Goal: Transaction & Acquisition: Purchase product/service

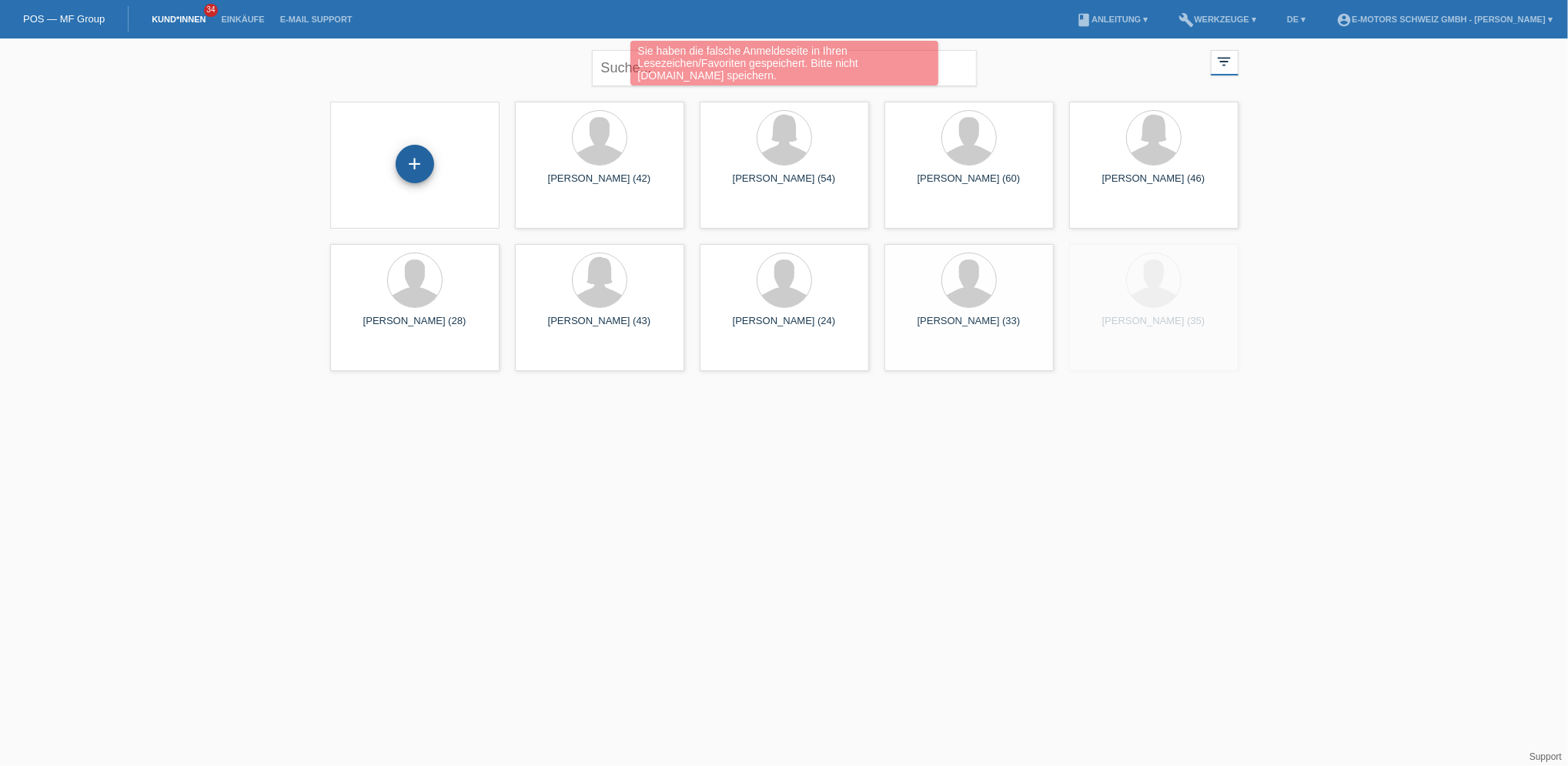
click at [420, 165] on div "+" at bounding box center [415, 164] width 38 height 38
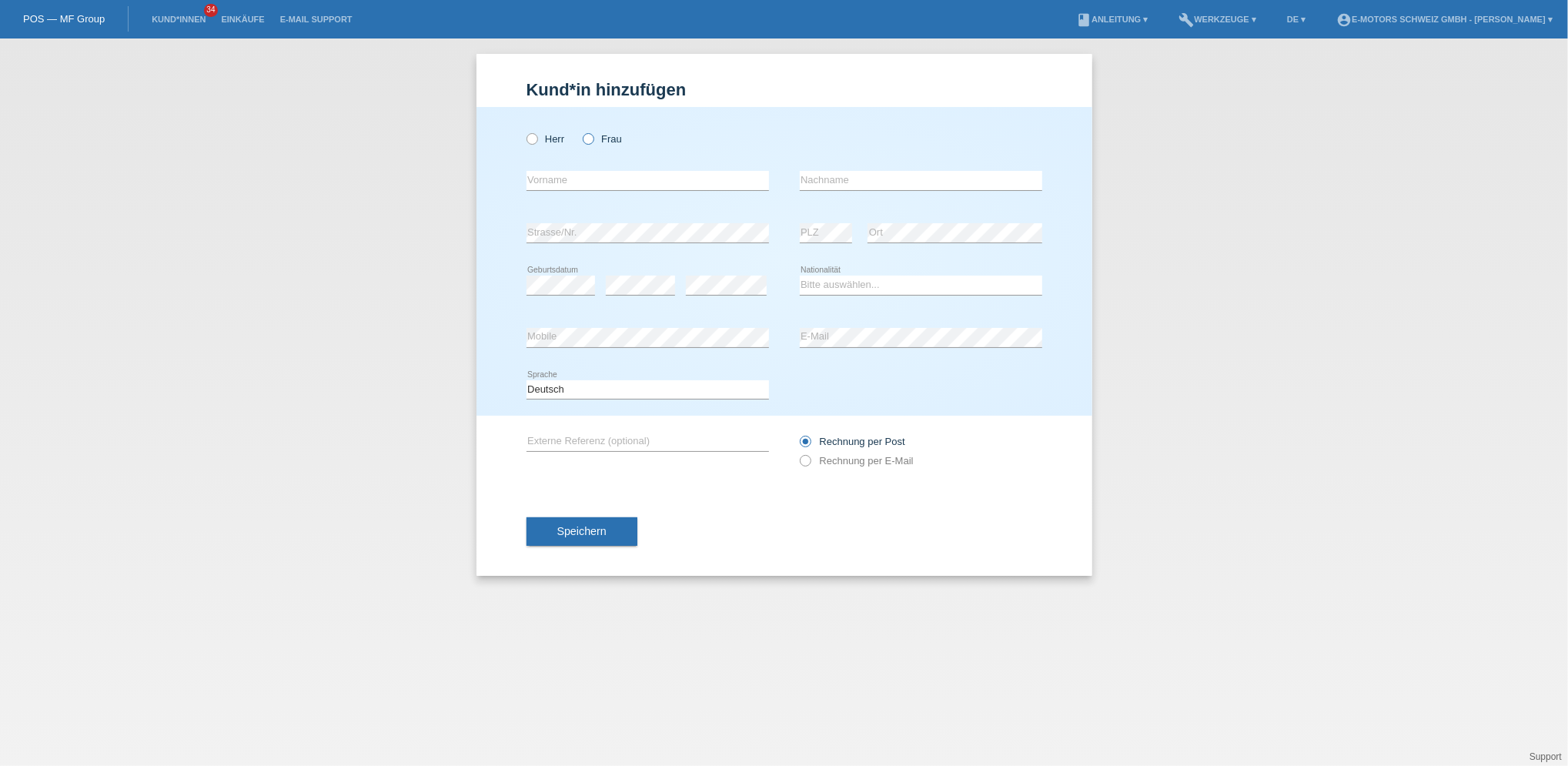
click at [599, 142] on label "Frau" at bounding box center [603, 139] width 39 height 12
click at [593, 142] on input "Frau" at bounding box center [588, 138] width 10 height 10
radio input "true"
click at [569, 178] on input "text" at bounding box center [647, 180] width 242 height 20
click at [551, 183] on input "text" at bounding box center [647, 180] width 242 height 20
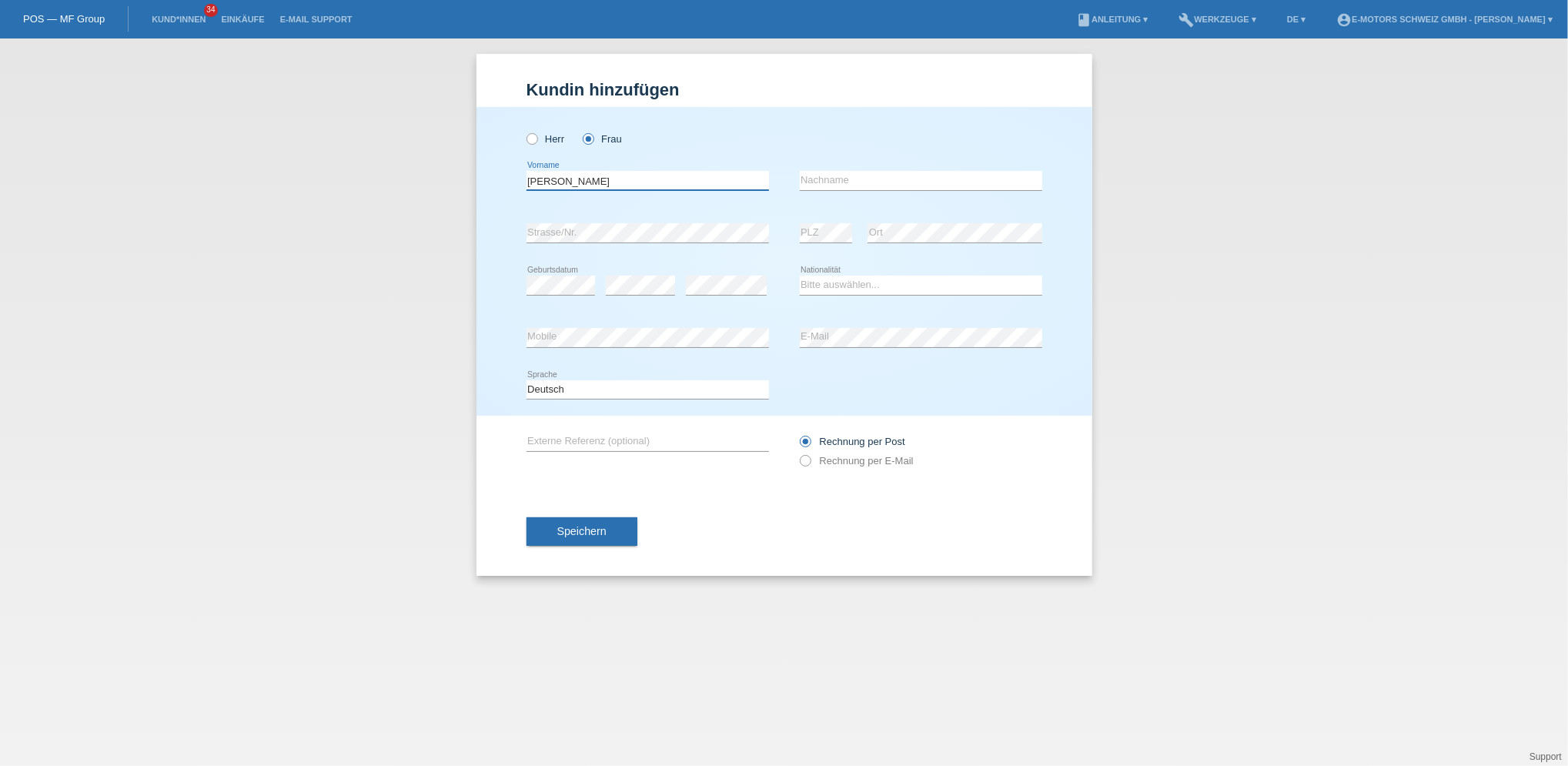
type input "Monika"
click at [844, 180] on input "text" at bounding box center [920, 180] width 242 height 20
type input "k"
type input "Kosic"
click at [846, 282] on select "Bitte auswählen... Schweiz Deutschland Liechtenstein Österreich ------------ Af…" at bounding box center [920, 284] width 242 height 19
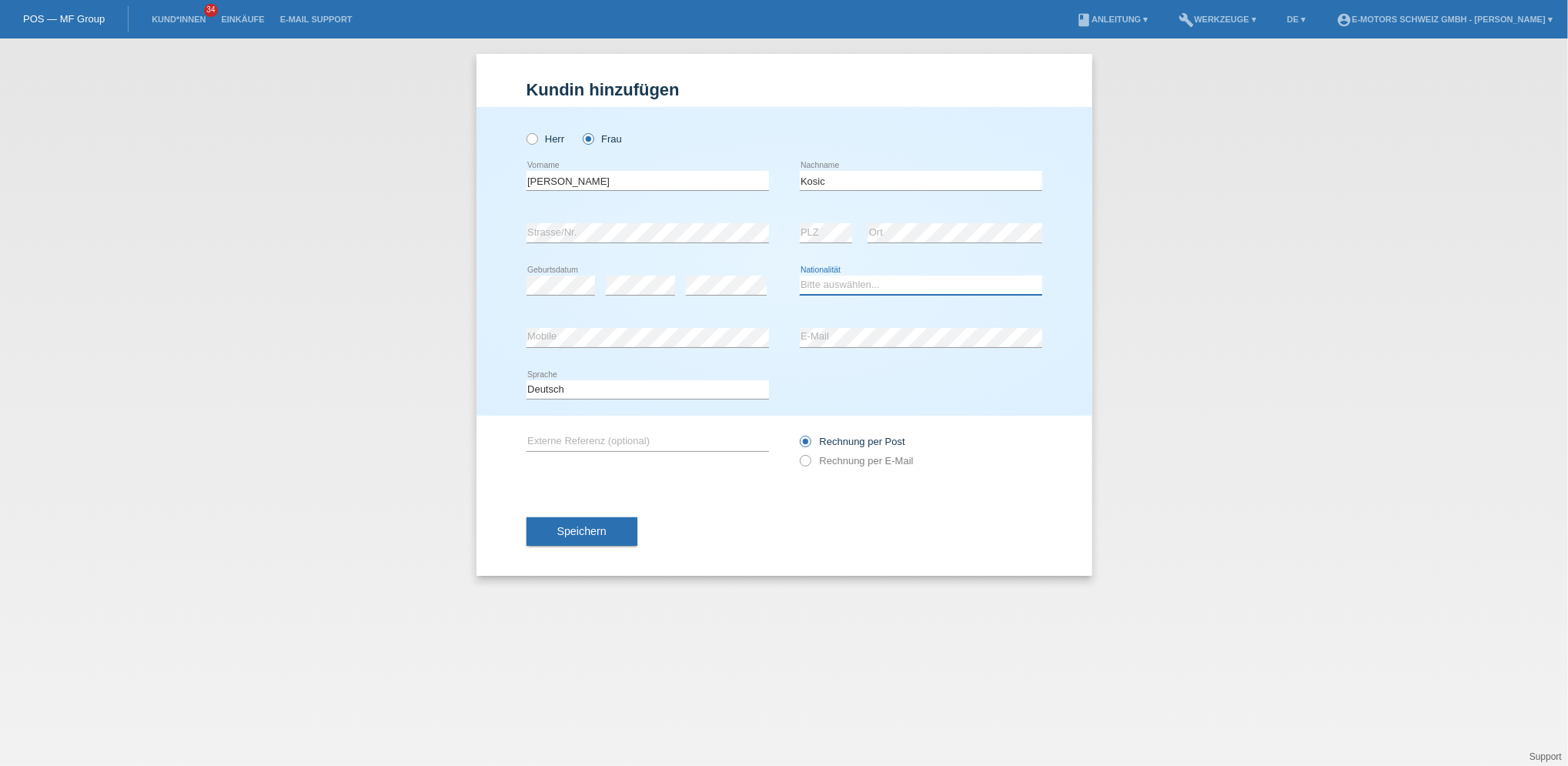
select select "CC"
click at [800, 275] on select "Bitte auswählen... Schweiz Deutschland Liechtenstein Österreich ------------ Af…" at bounding box center [920, 284] width 242 height 19
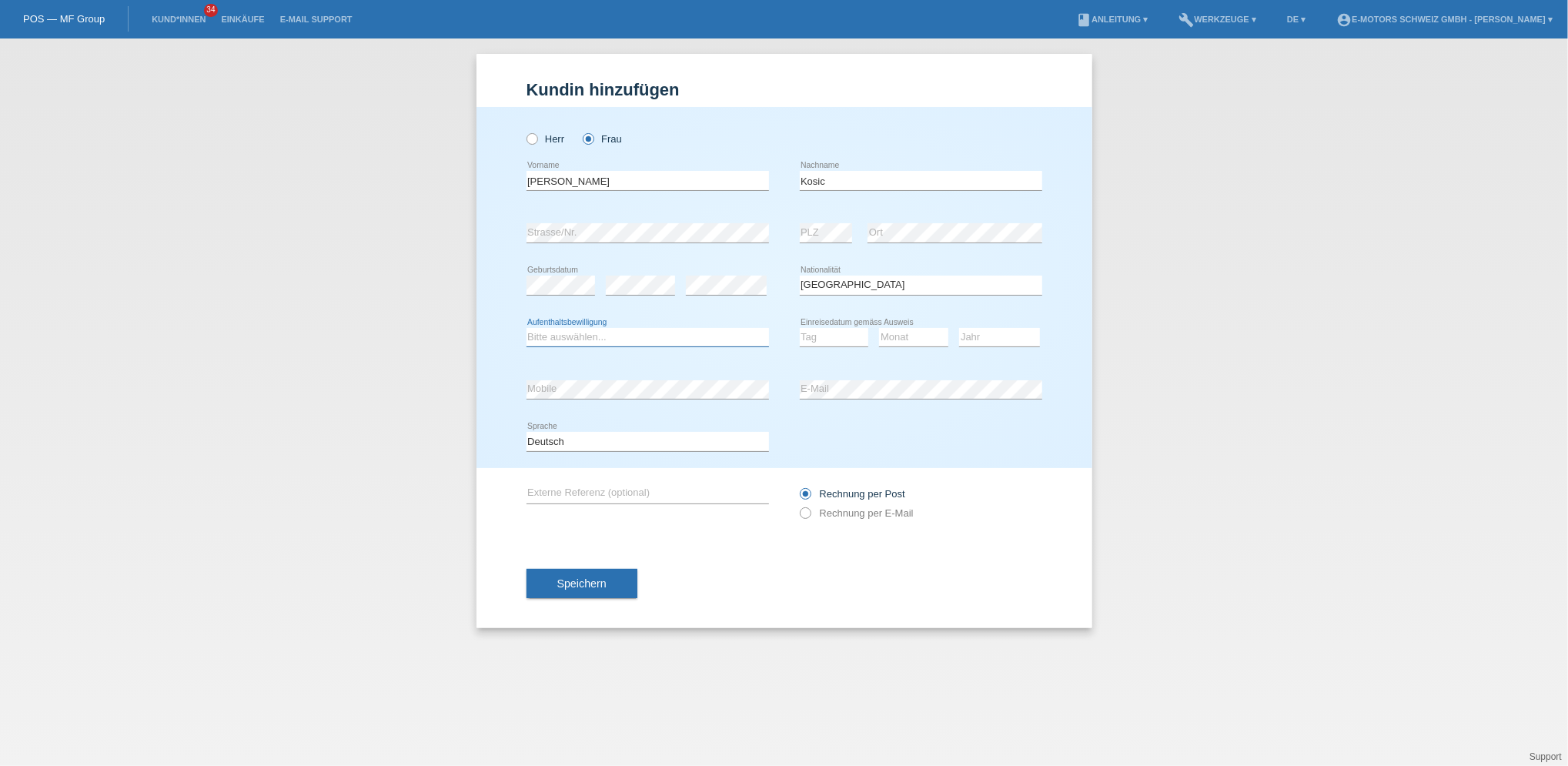
click at [706, 345] on select "Bitte auswählen... C B B - Flüchtlingsstatus Andere" at bounding box center [647, 337] width 242 height 19
select select "C"
click at [526, 328] on select "Bitte auswählen... C B B - Flüchtlingsstatus Andere" at bounding box center [647, 337] width 242 height 19
click at [820, 332] on select "Tag 01 02 03 04 05 06 07 08 09 10 11" at bounding box center [834, 337] width 70 height 19
click at [617, 374] on div "error Mobile" at bounding box center [647, 389] width 242 height 52
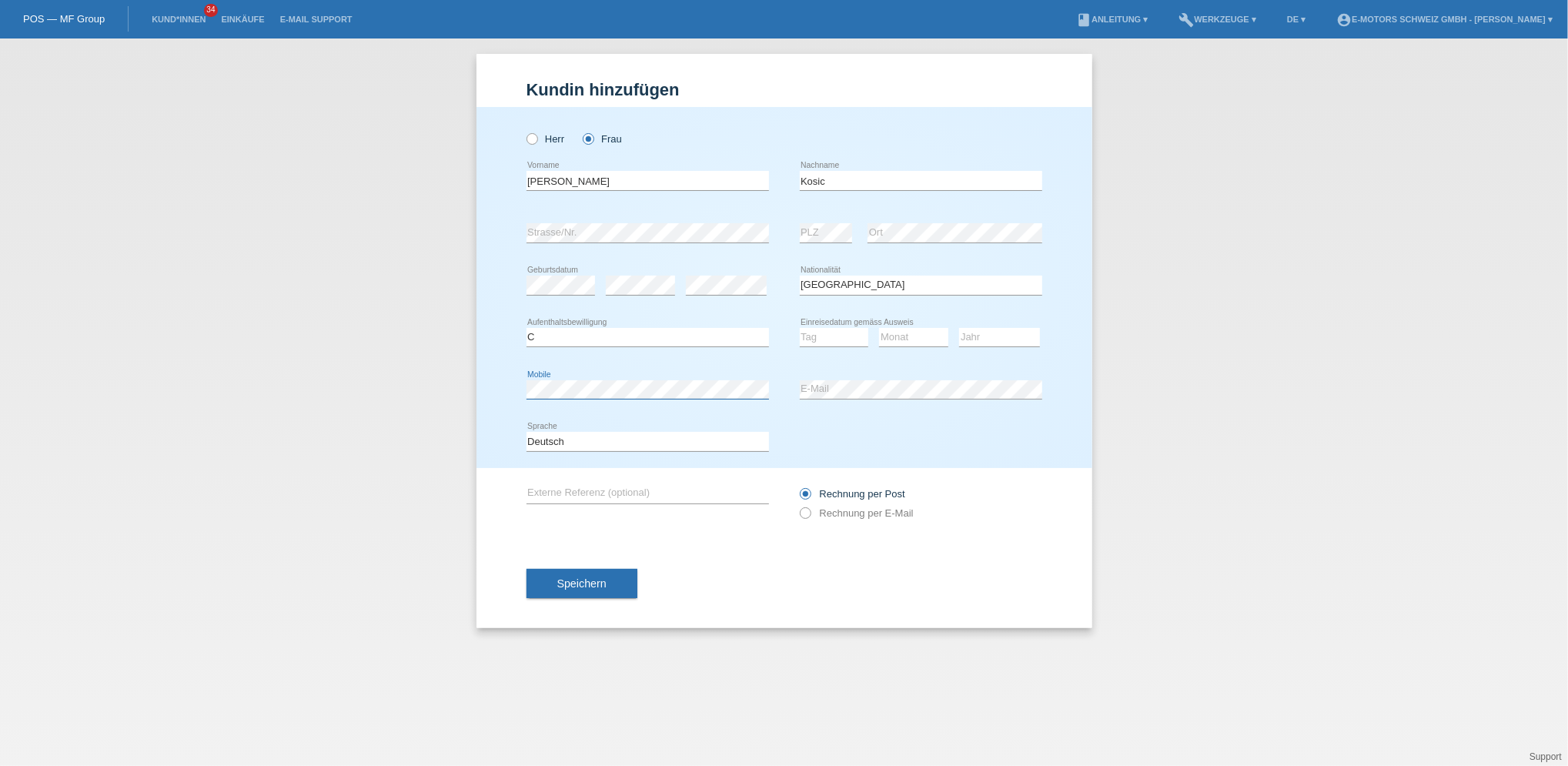
click at [500, 390] on div "Herr Frau Monika error Vorname C" at bounding box center [784, 287] width 616 height 360
click at [485, 386] on div "Herr Frau Monika error Vorname C" at bounding box center [784, 287] width 616 height 360
click at [840, 340] on select "Tag 01 02 03 04 05 06 07 08 09 10 11" at bounding box center [834, 337] width 70 height 19
select select "06"
click at [800, 328] on select "Tag 01 02 03 04 05 06 07 08 09 10 11" at bounding box center [834, 337] width 70 height 19
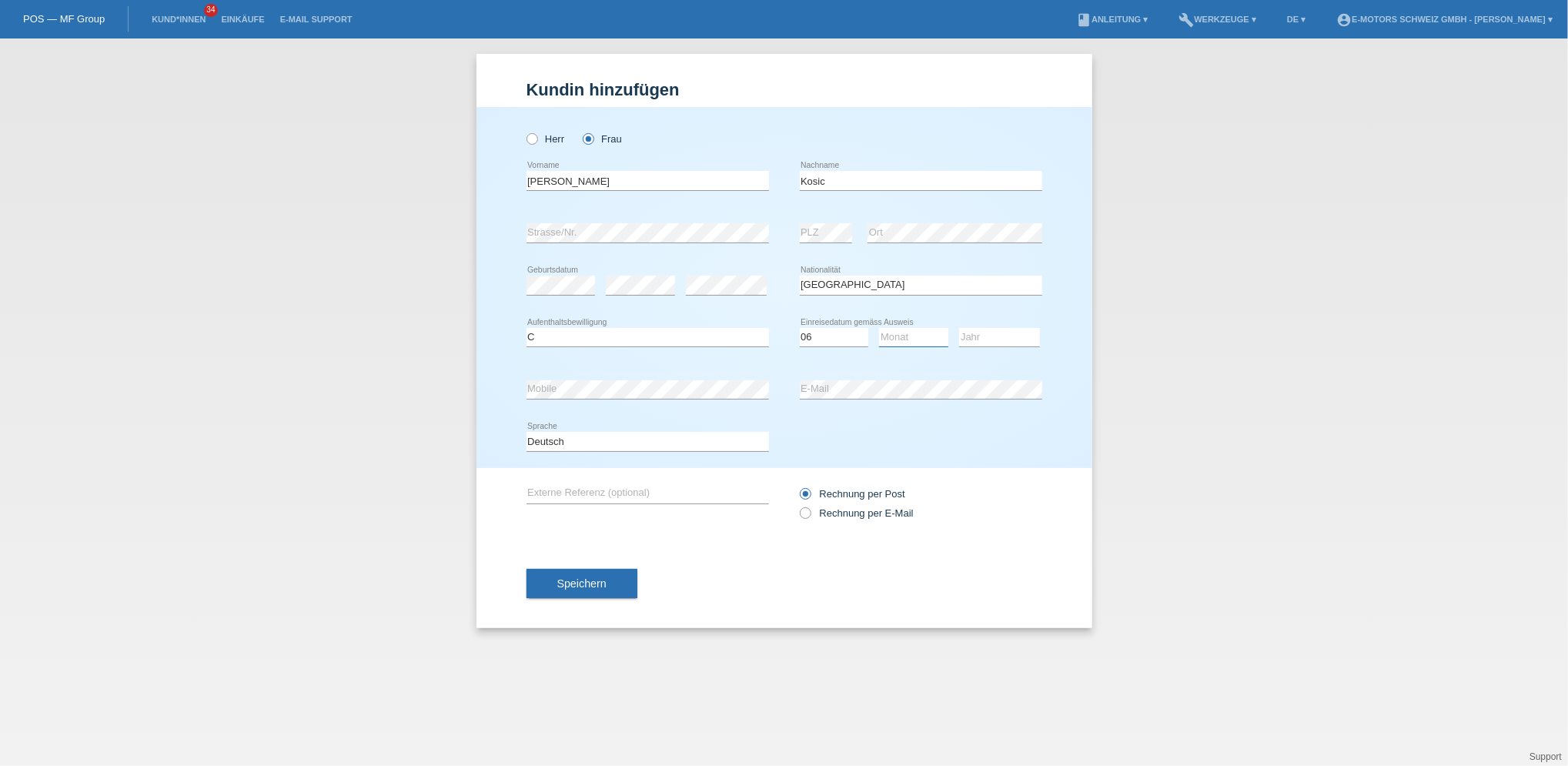
click at [931, 331] on select "Monat 01 02 03 04 05 06 07 08 09 10 11" at bounding box center [913, 337] width 70 height 19
select select "01"
click at [879, 328] on select "Monat 01 02 03 04 05 06 07 08 09 10 11" at bounding box center [913, 337] width 70 height 19
click at [1004, 343] on select "Jahr 2025 2024 2023 2022 2021 2020 2019 2018 2017 2016 2015 2014 2013 2012 2011…" at bounding box center [1000, 337] width 80 height 19
select select "2007"
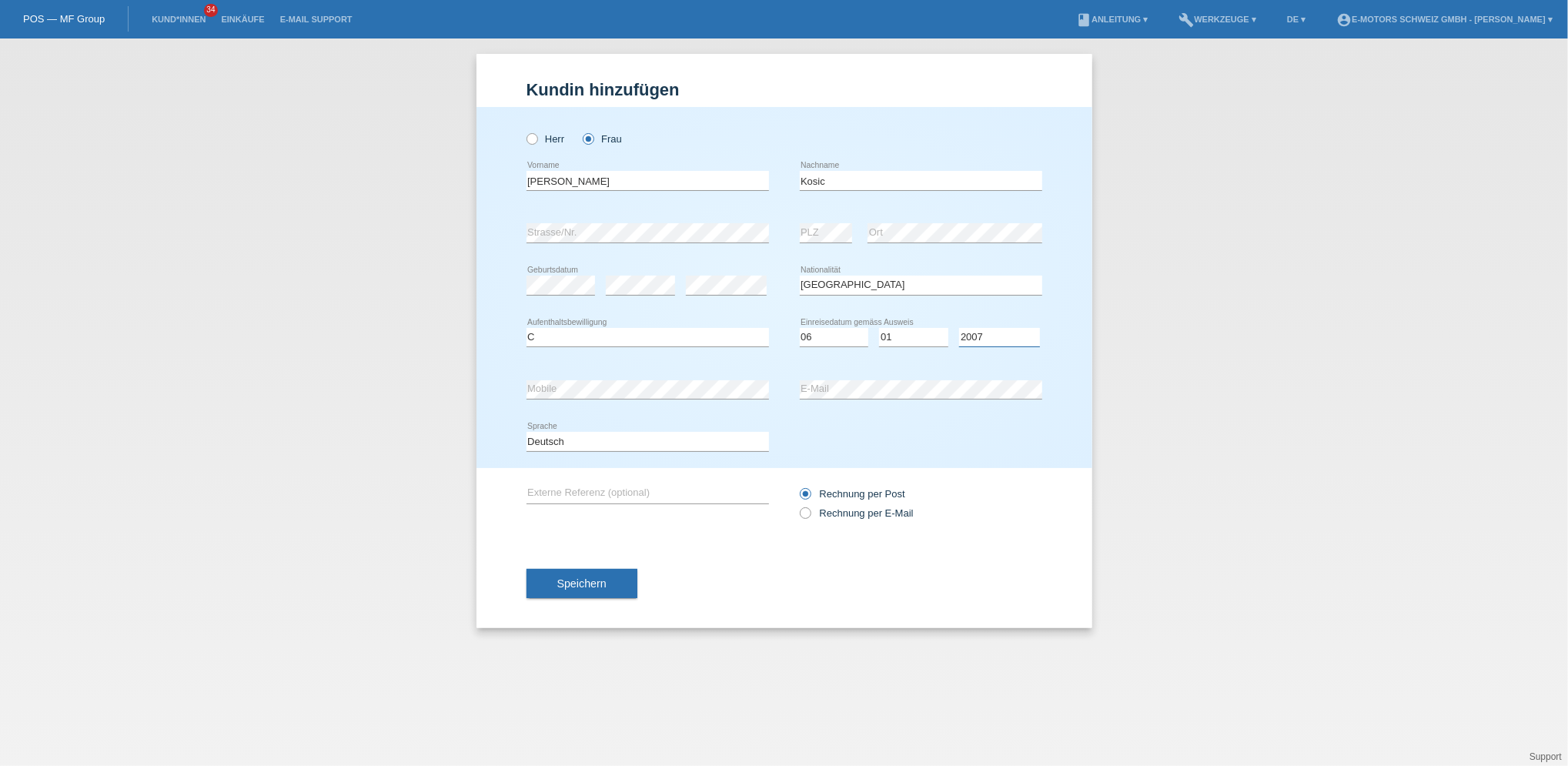
click at [959, 328] on select "Jahr 2025 2024 2023 2022 2021 2020 2019 2018 2017 2016 2015 2014 2013 2012 2011…" at bounding box center [1000, 337] width 80 height 19
click at [625, 582] on button "Speichern" at bounding box center [581, 584] width 111 height 29
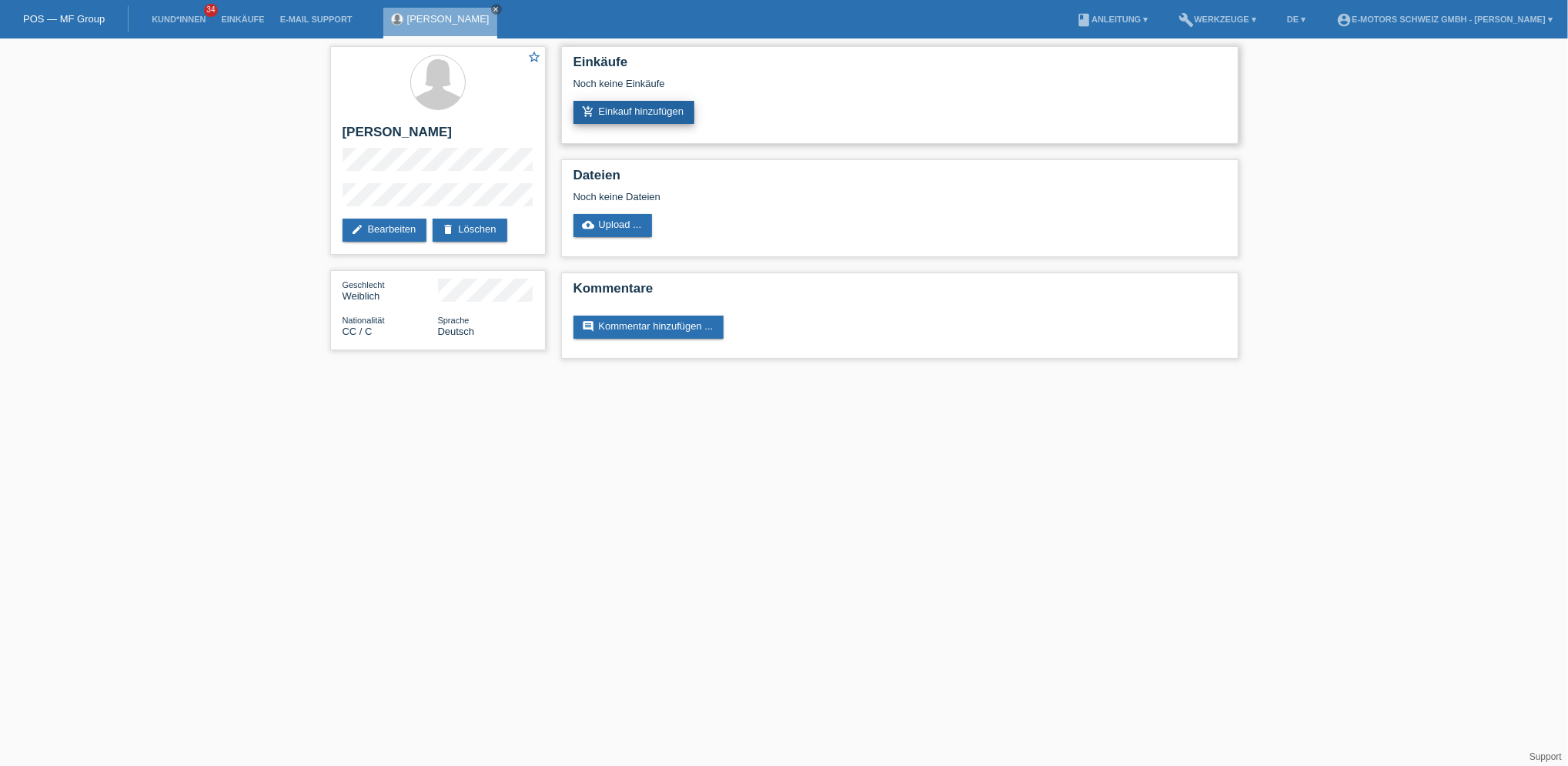
click at [656, 103] on link "add_shopping_cart Einkauf hinzufügen" at bounding box center [634, 113] width 122 height 24
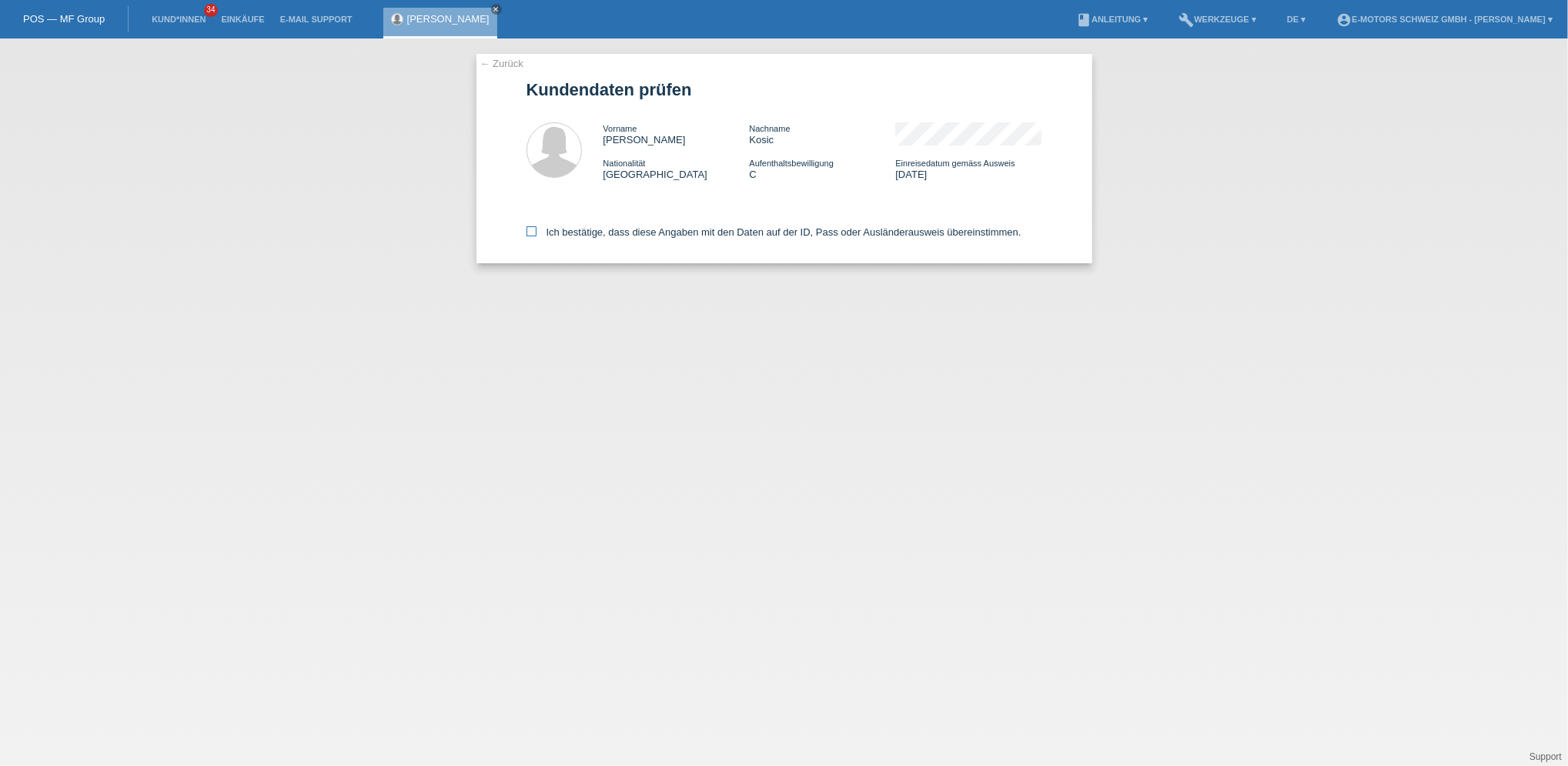
click at [594, 235] on label "Ich bestätige, dass diese Angaben mit den Daten auf der ID, Pass oder Ausländer…" at bounding box center [773, 232] width 495 height 12
click at [537, 235] on input "Ich bestätige, dass diese Angaben mit den Daten auf der ID, Pass oder Ausländer…" at bounding box center [531, 231] width 10 height 10
checkbox input "true"
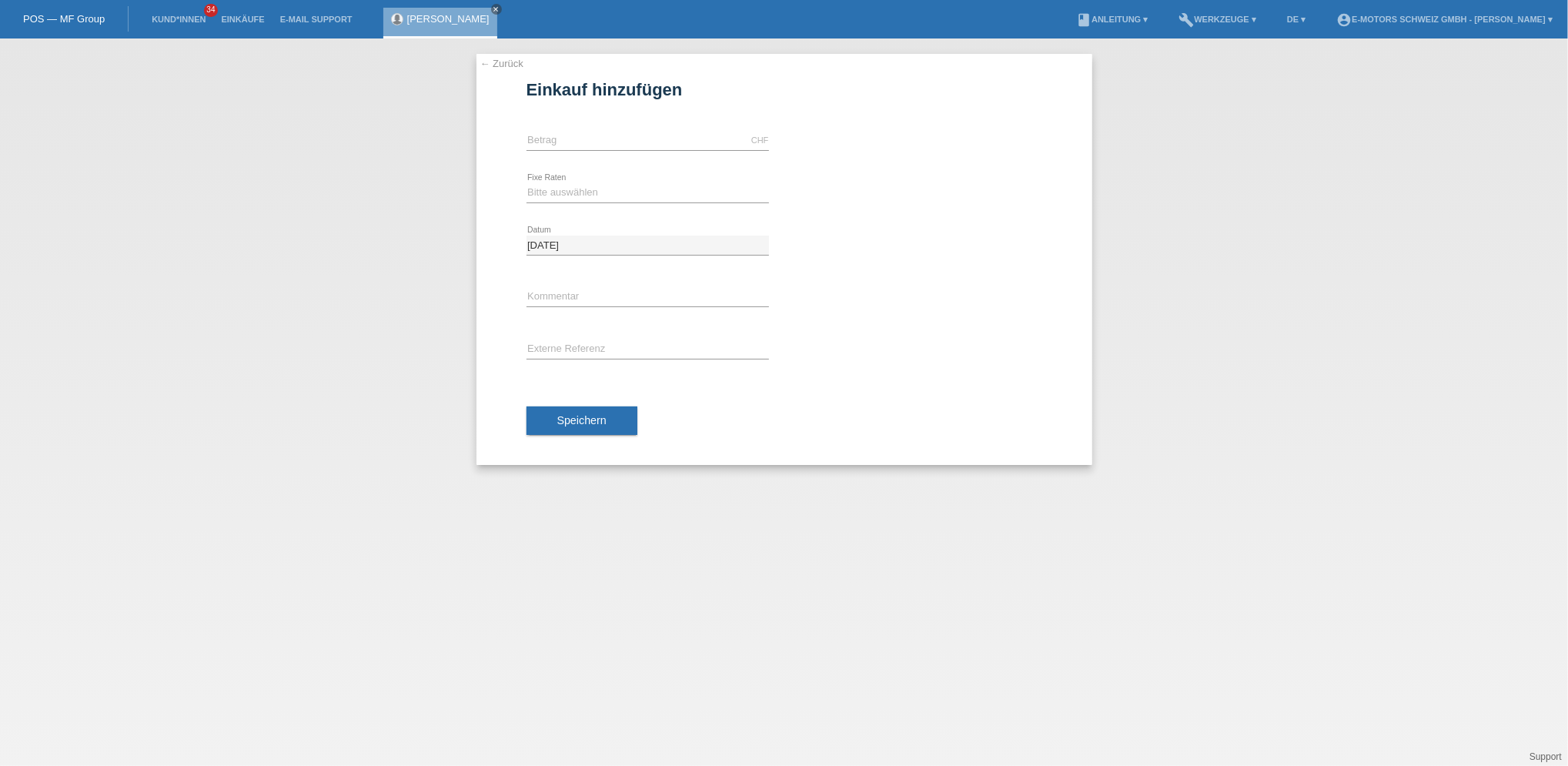
click at [655, 130] on div "CHF error [GEOGRAPHIC_DATA]" at bounding box center [647, 140] width 242 height 52
click at [608, 143] on input "text" at bounding box center [647, 141] width 242 height 20
type input "3690.00"
click at [548, 187] on select "Bitte auswählen 12 Raten 24 Raten 36 Raten 48 Raten" at bounding box center [647, 192] width 242 height 19
select select "214"
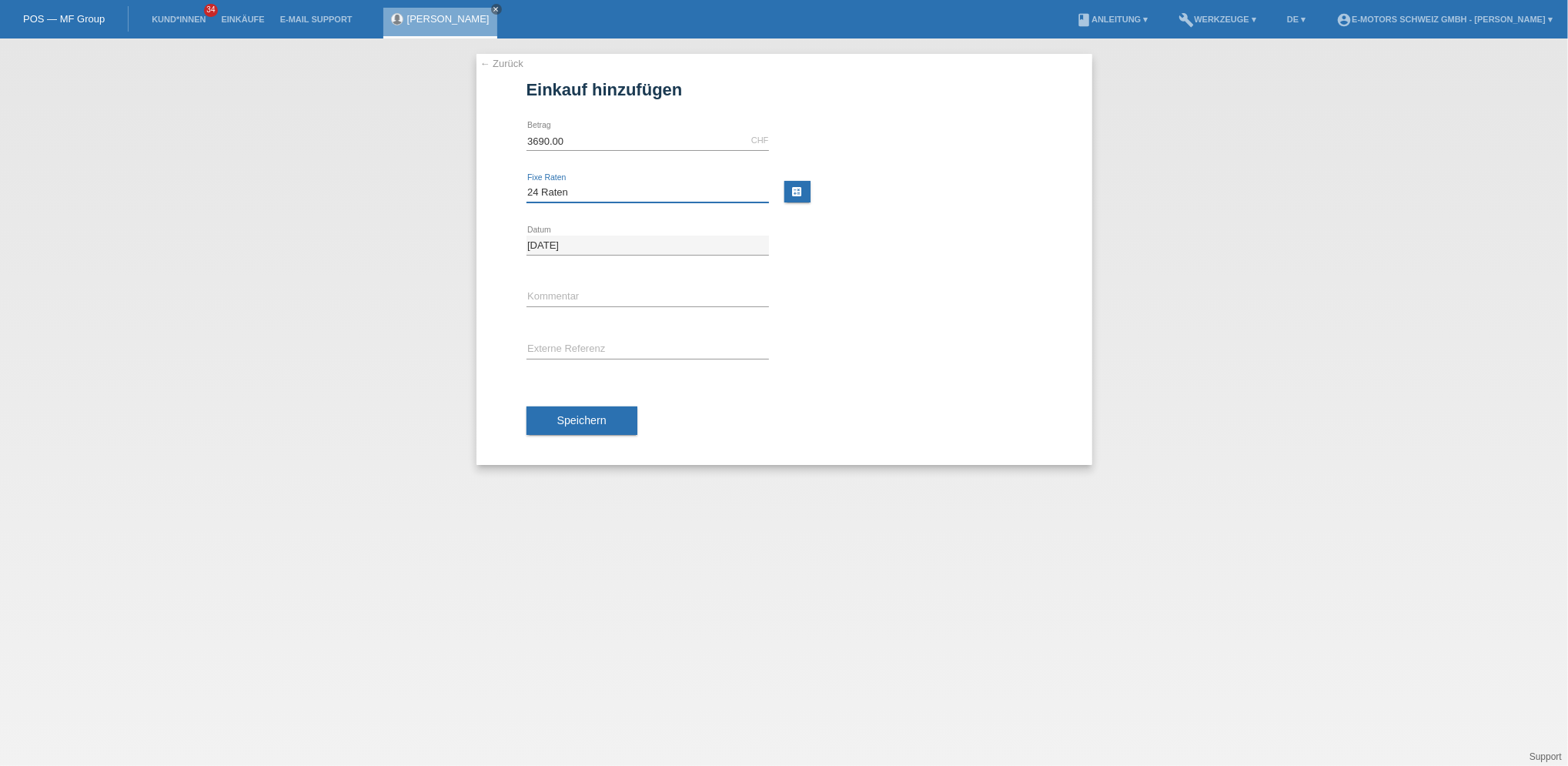
click at [526, 183] on select "Bitte auswählen 12 Raten 24 Raten 36 Raten 48 Raten" at bounding box center [647, 192] width 242 height 19
click at [590, 423] on span "Speichern" at bounding box center [582, 420] width 49 height 13
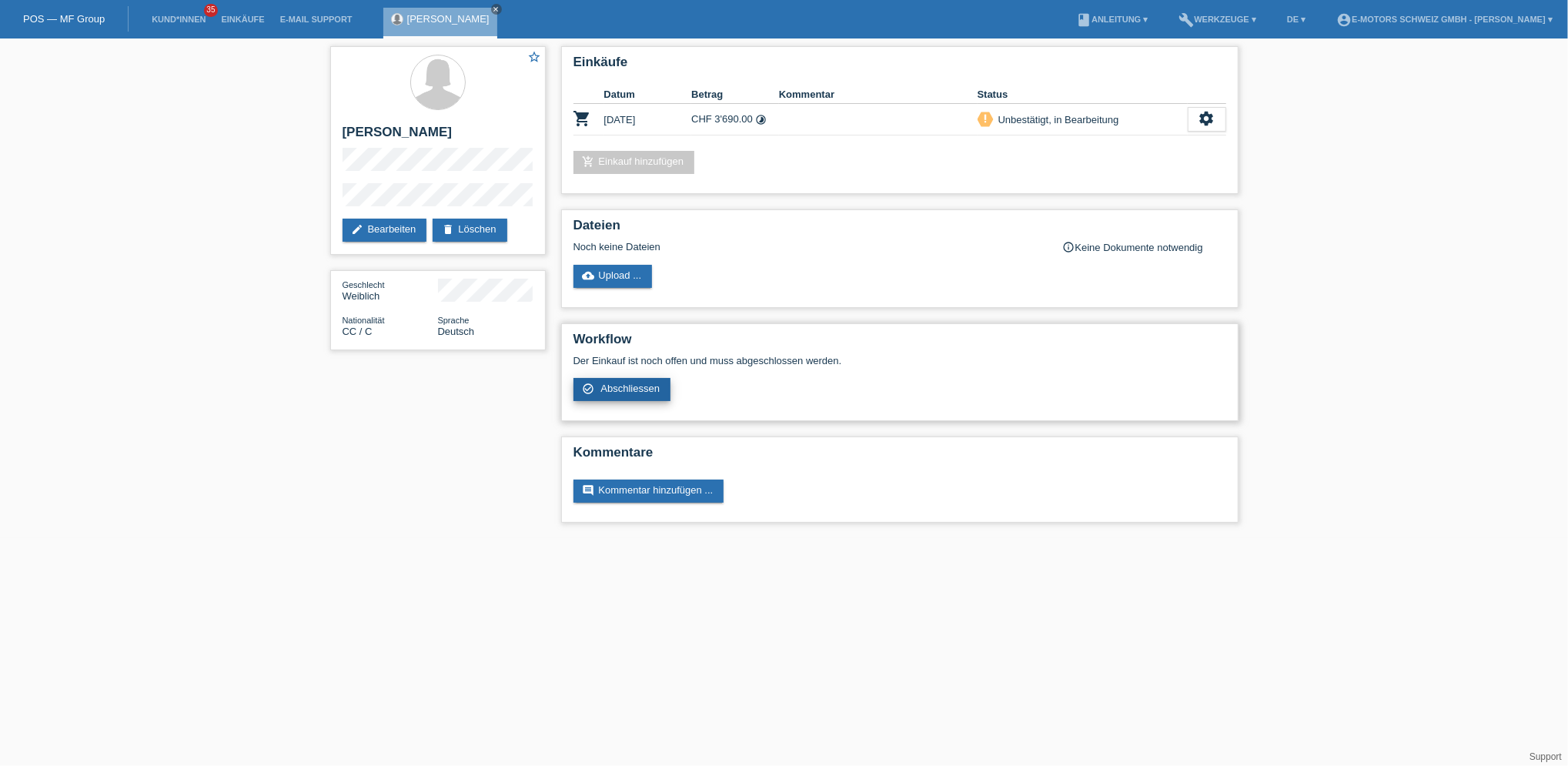
click at [630, 395] on link "check_circle_outline Abschliessen" at bounding box center [622, 390] width 98 height 24
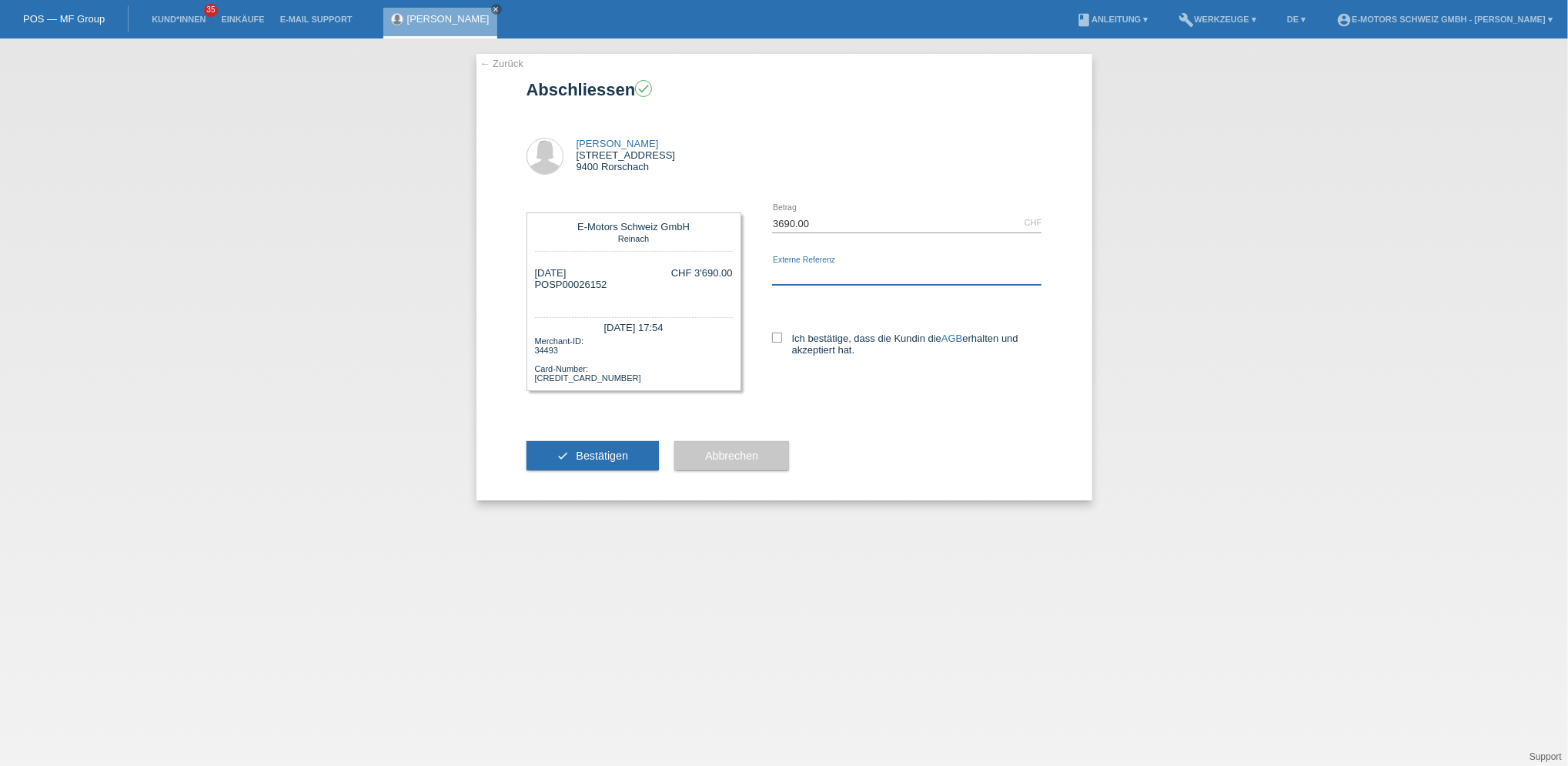
click at [783, 271] on input "text" at bounding box center [907, 275] width 270 height 20
type input "Andi"
click at [779, 340] on icon at bounding box center [777, 337] width 10 height 10
click at [779, 340] on input "Ich bestätige, dass die Kundin die AGB erhalten und akzeptiert hat." at bounding box center [777, 337] width 10 height 10
checkbox input "true"
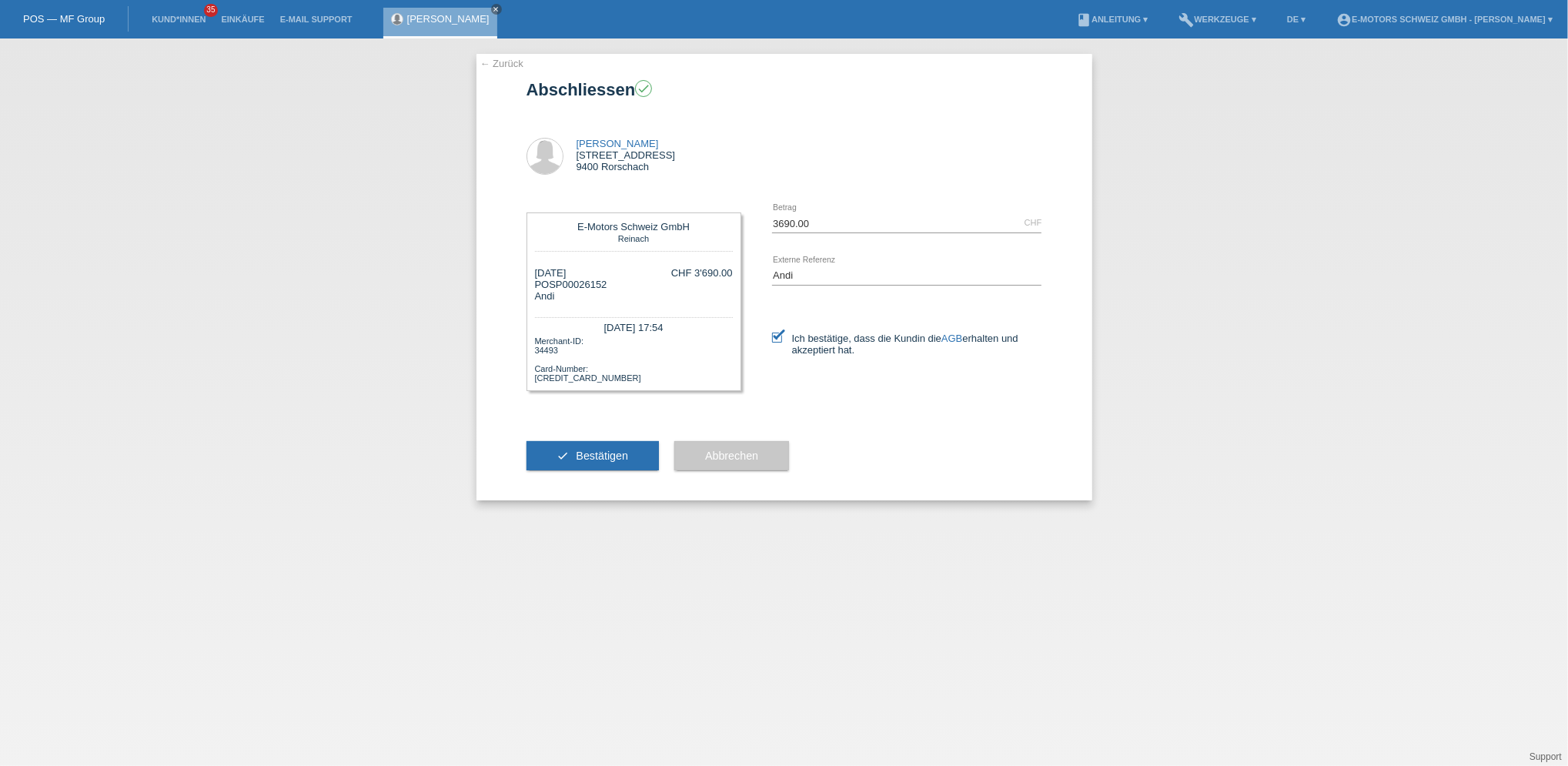
click at [634, 454] on button "check Bestätigen" at bounding box center [593, 455] width 133 height 29
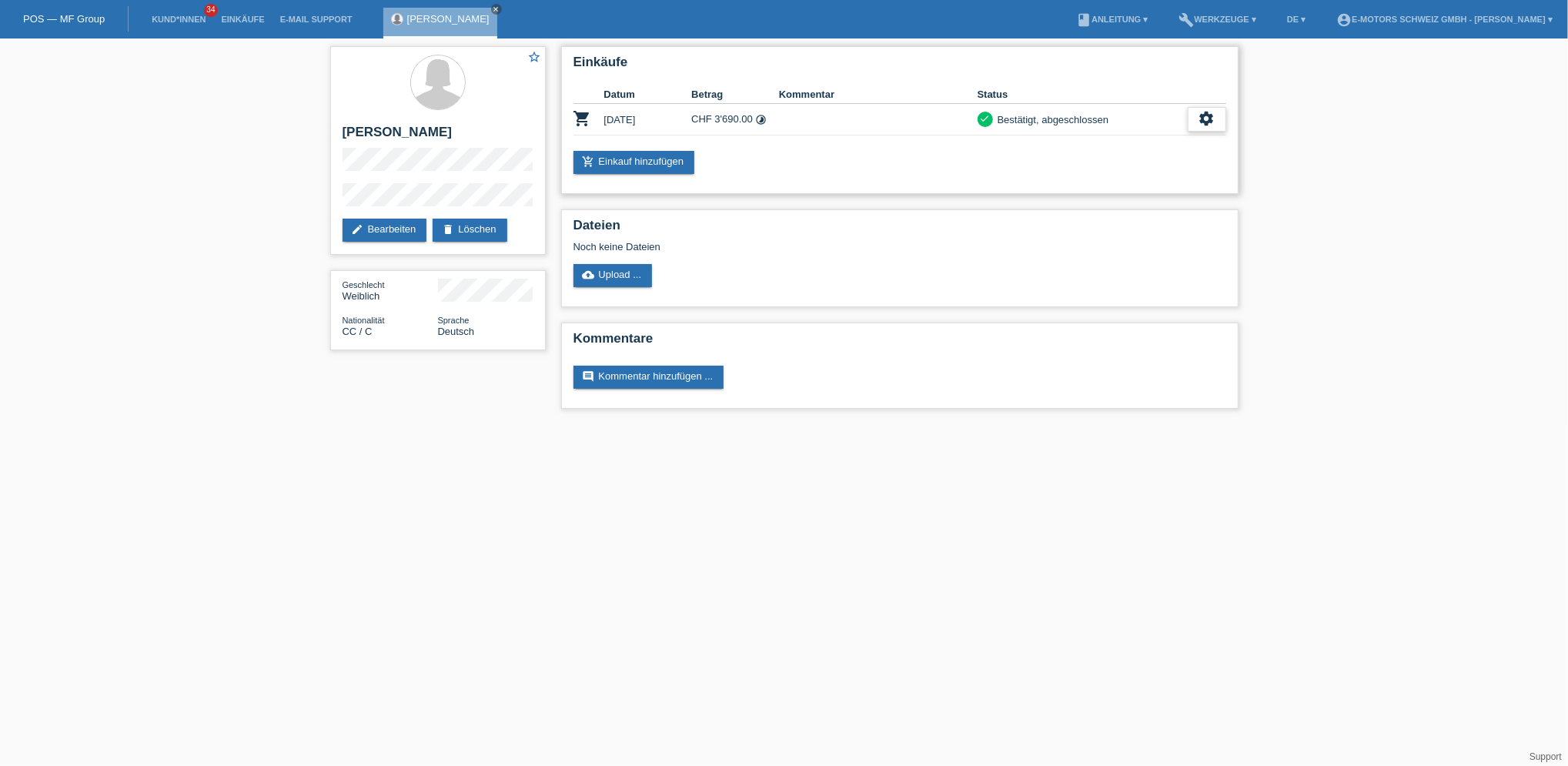
click at [1205, 120] on icon "settings" at bounding box center [1206, 118] width 17 height 17
click at [1159, 164] on span "AGB herunterladen" at bounding box center [1142, 166] width 90 height 19
click at [1204, 116] on icon "settings" at bounding box center [1206, 118] width 17 height 17
click at [1150, 193] on span "Quittung herunterladen" at bounding box center [1150, 189] width 107 height 19
click at [515, 424] on html "POS — MF Group Kund*innen 34 Einkäufe E-Mail Support Monika Kosic close menu" at bounding box center [784, 212] width 1568 height 424
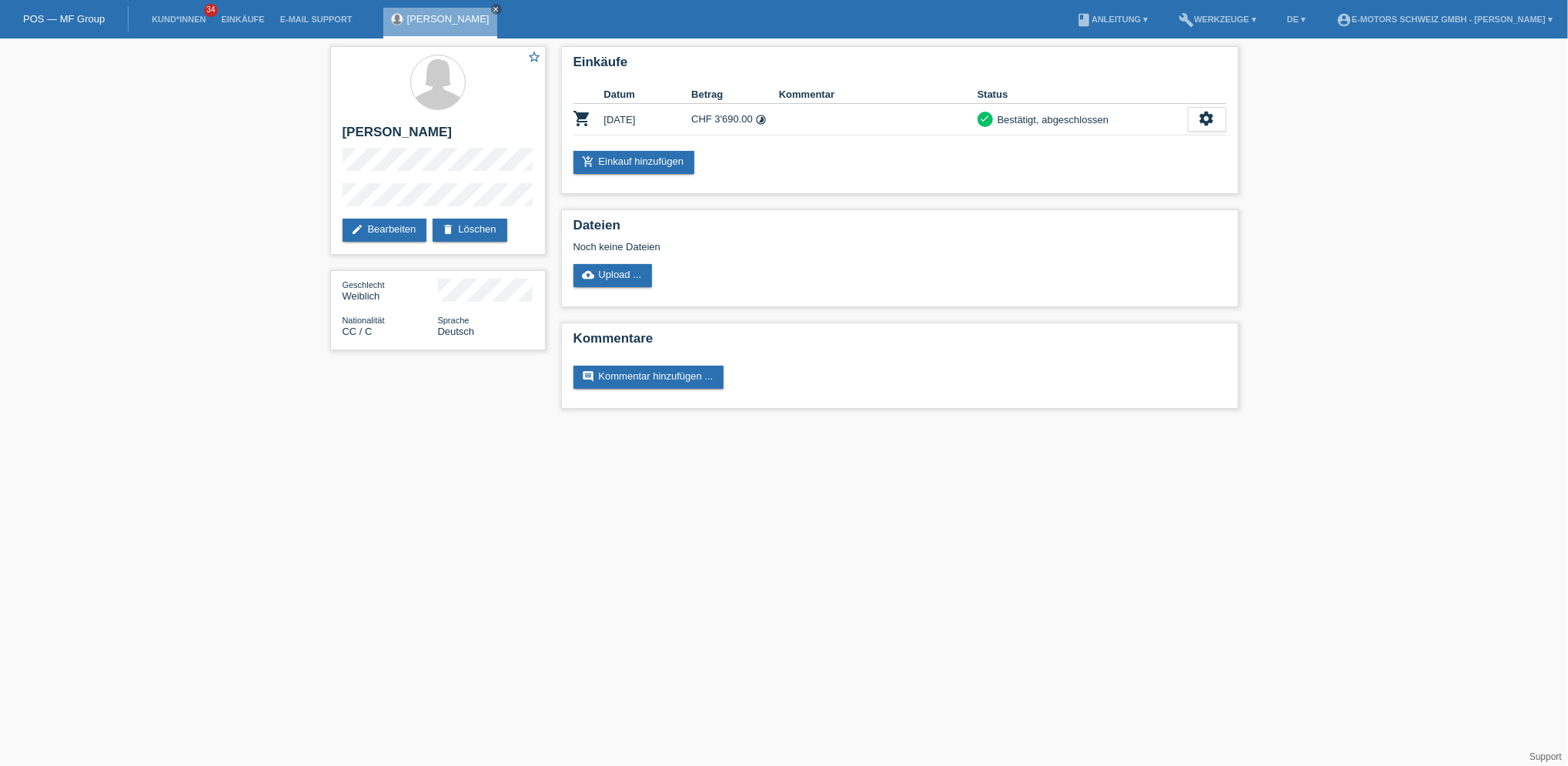
drag, startPoint x: 523, startPoint y: 479, endPoint x: 645, endPoint y: 472, distance: 122.2
click at [645, 424] on html "POS — MF Group Kund*innen 34 Einkäufe E-Mail Support Monika Kosic close menu" at bounding box center [784, 212] width 1568 height 424
click at [777, 424] on html "POS — MF Group Kund*innen 34 Einkäufe E-Mail Support Monika Kosic close menu" at bounding box center [784, 212] width 1568 height 424
drag, startPoint x: 343, startPoint y: 127, endPoint x: 431, endPoint y: 134, distance: 88.3
click at [431, 134] on h2 "[PERSON_NAME]" at bounding box center [438, 136] width 191 height 24
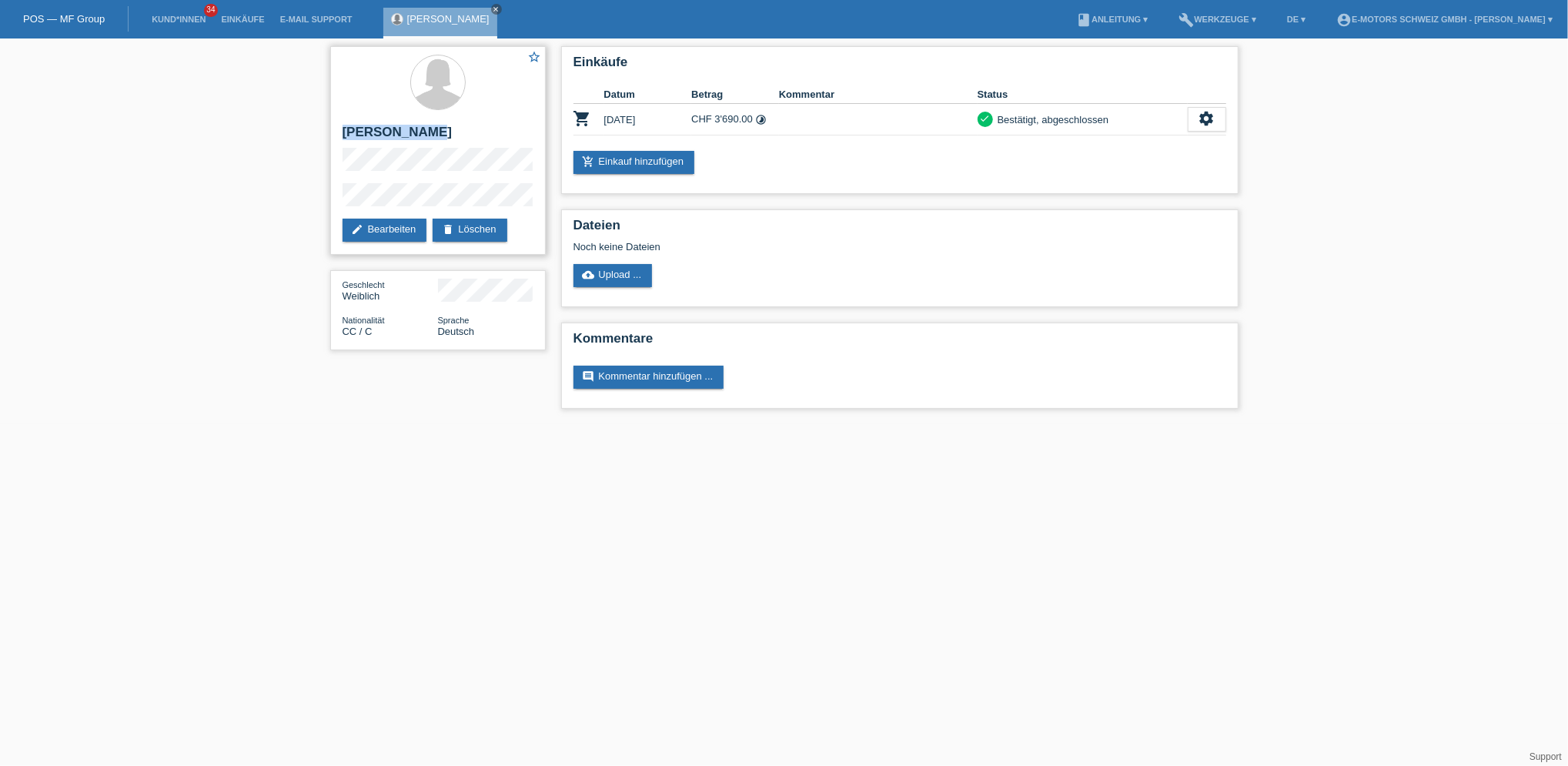
copy h2 "[PERSON_NAME]"
click at [237, 22] on link "Einkäufe" at bounding box center [243, 19] width 59 height 9
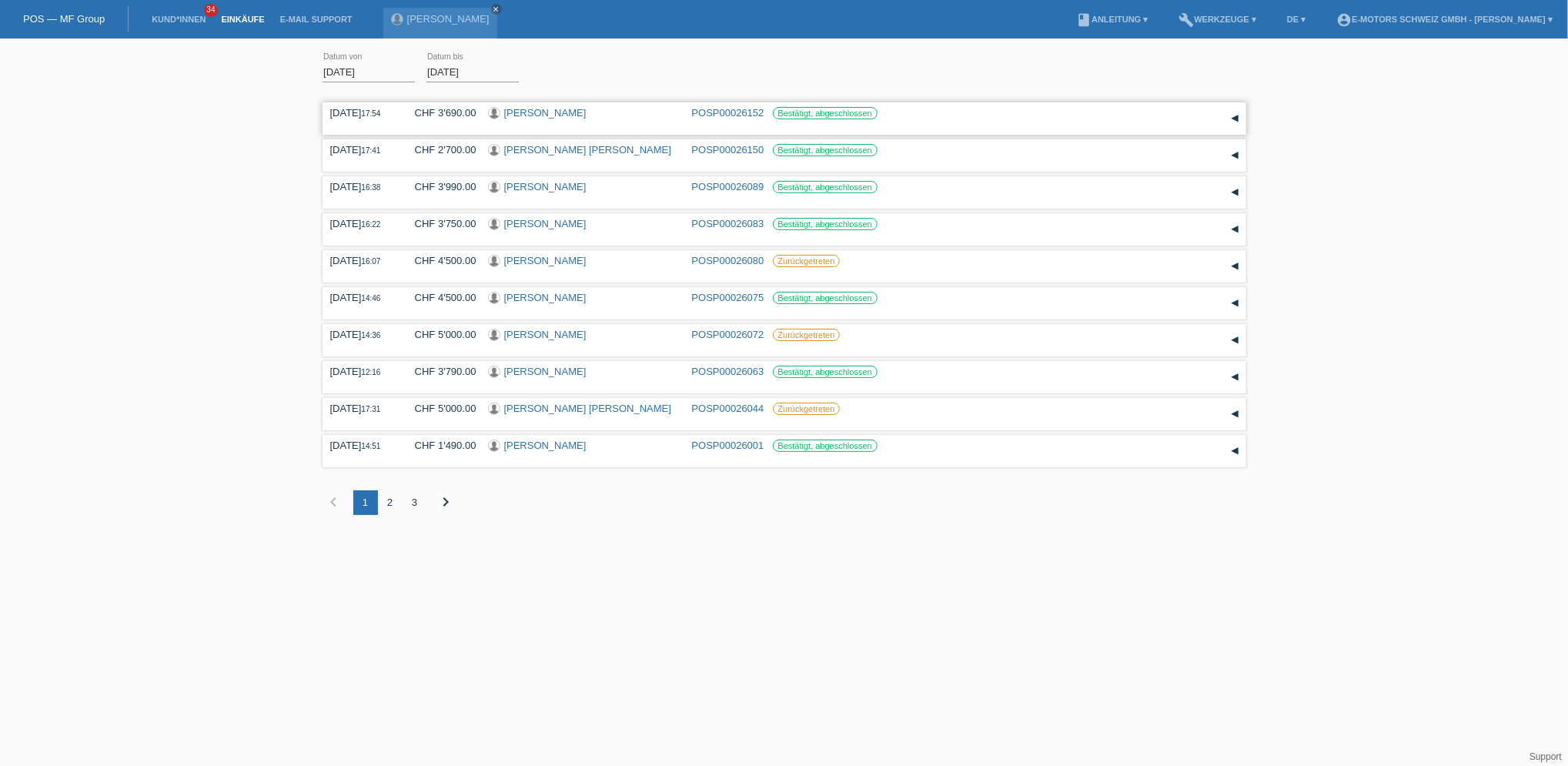
click at [512, 113] on link "[PERSON_NAME]" at bounding box center [546, 113] width 82 height 12
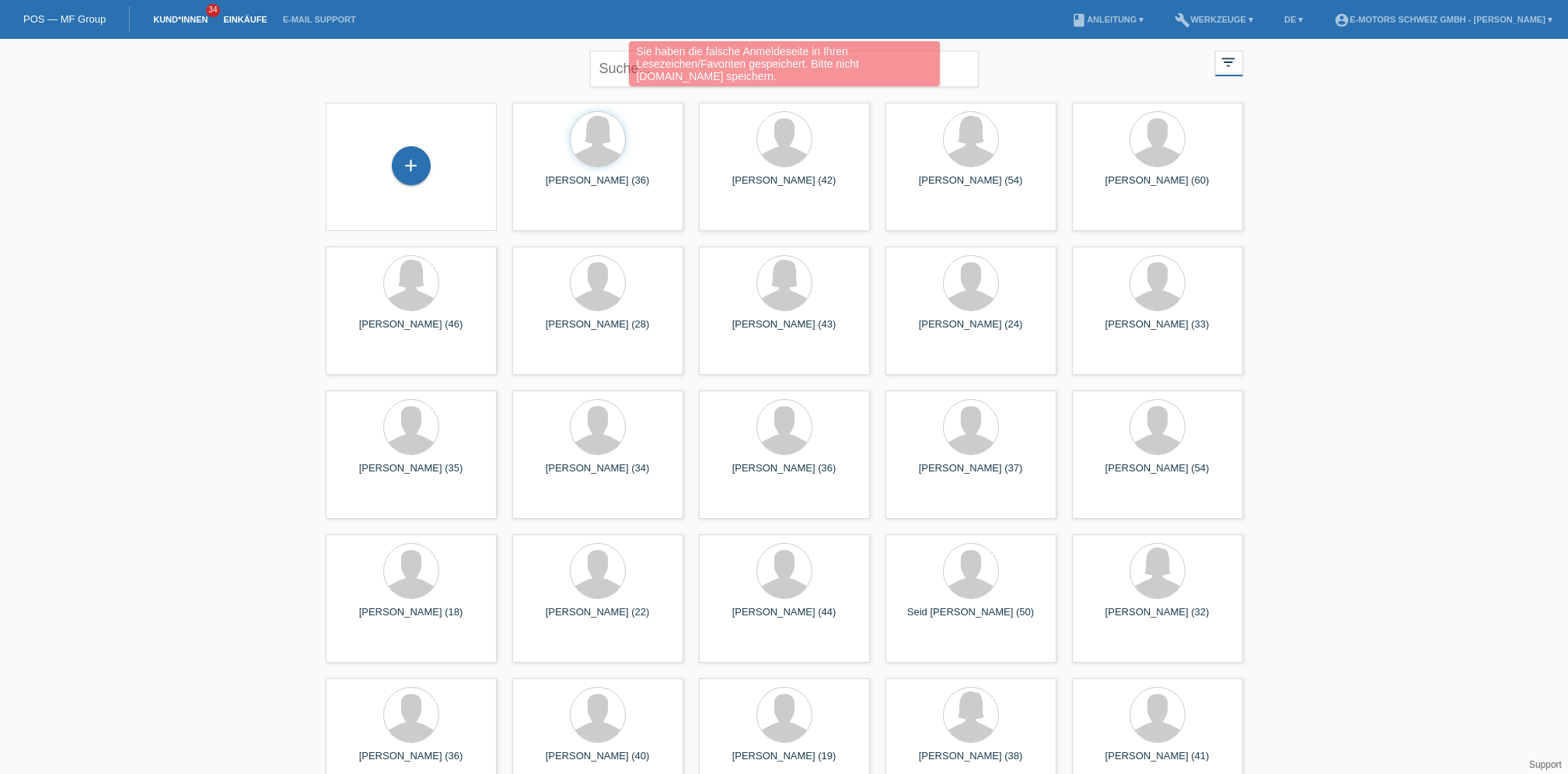
click at [237, 23] on link "Einkäufe" at bounding box center [245, 19] width 59 height 9
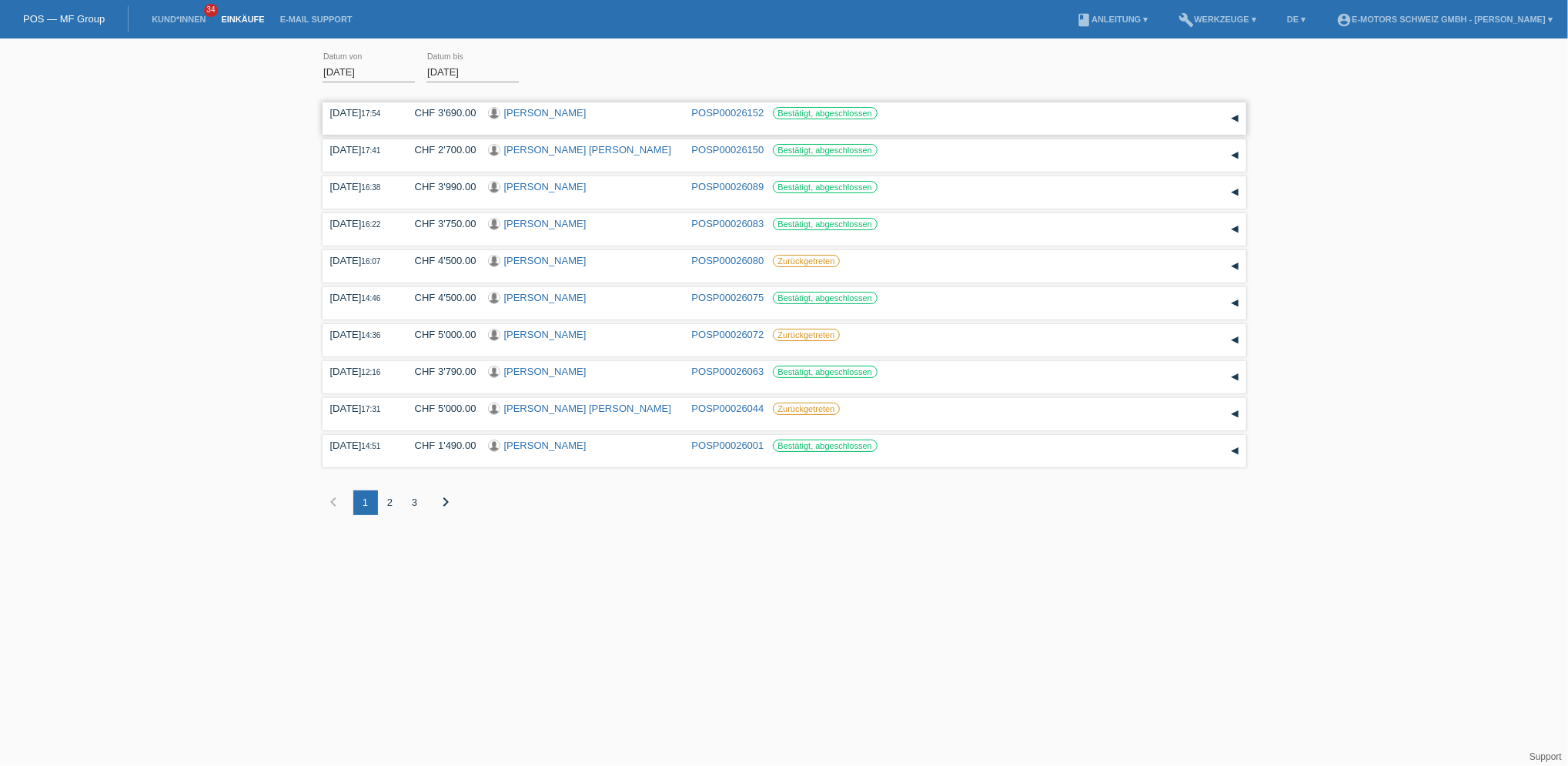
click at [522, 110] on link "Monika Kosic" at bounding box center [546, 113] width 82 height 12
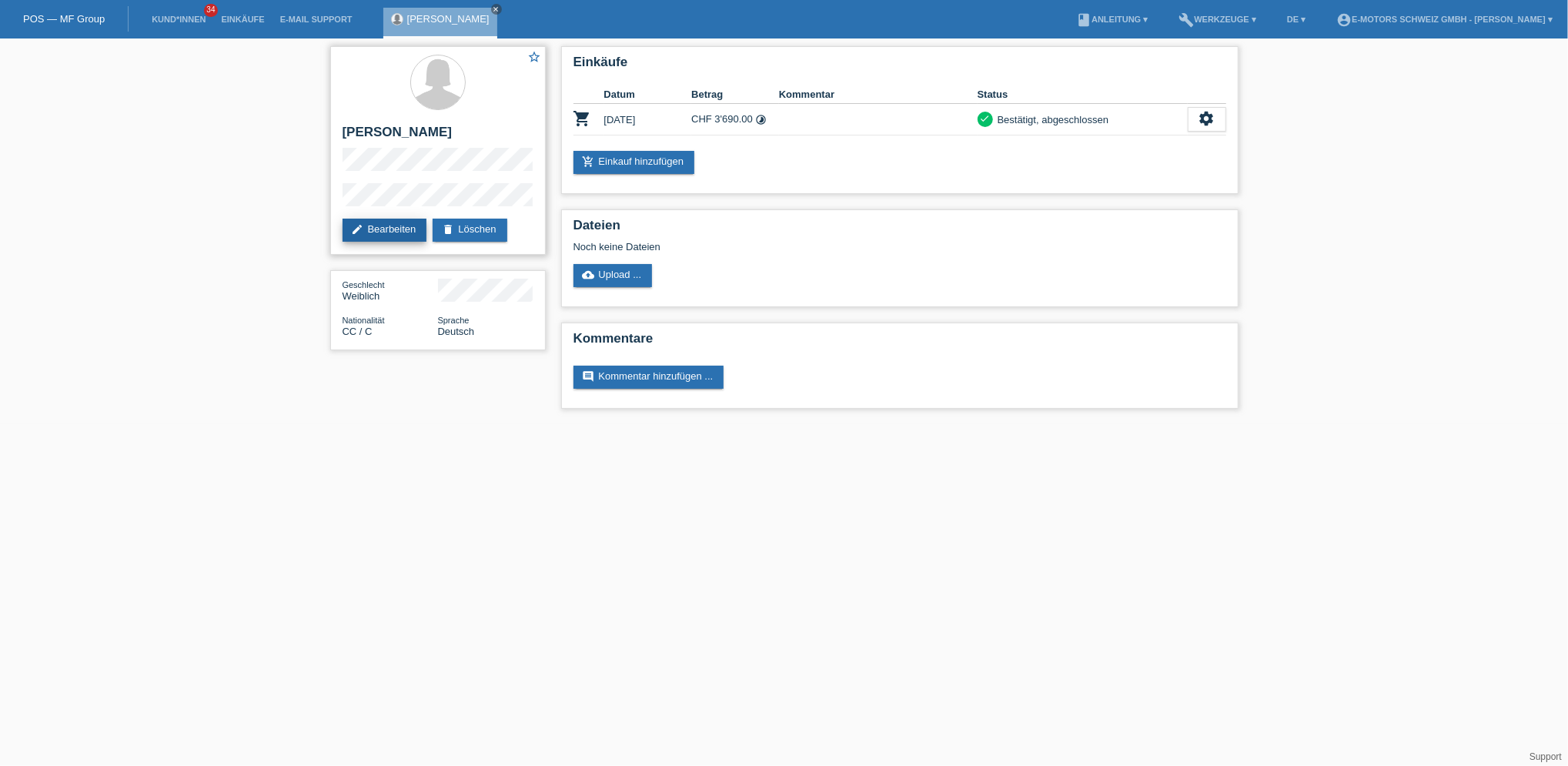
click at [390, 231] on link "edit Bearbeiten" at bounding box center [385, 230] width 84 height 24
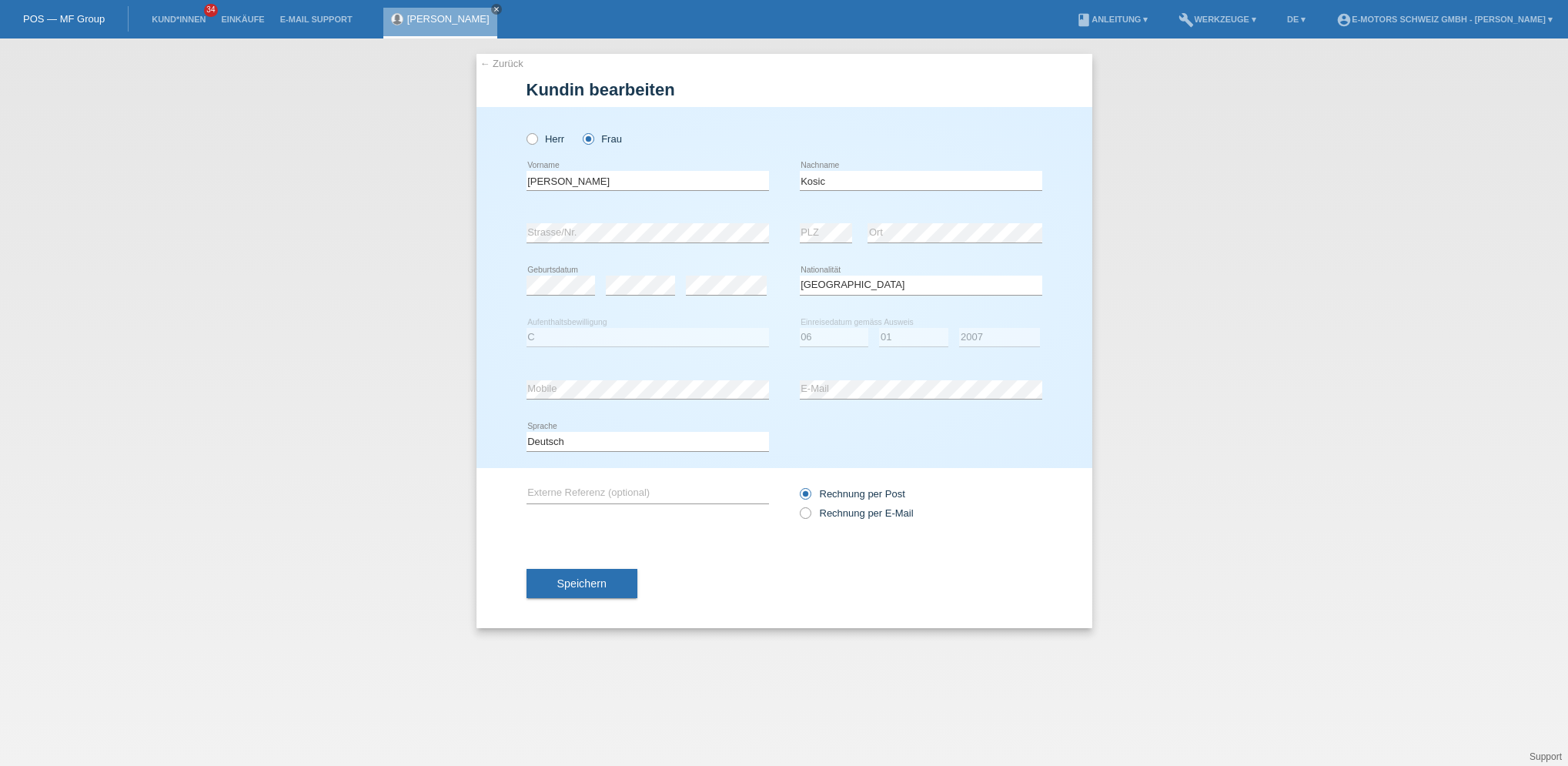
select select "CC"
select select "C"
select select "06"
select select "01"
select select "2007"
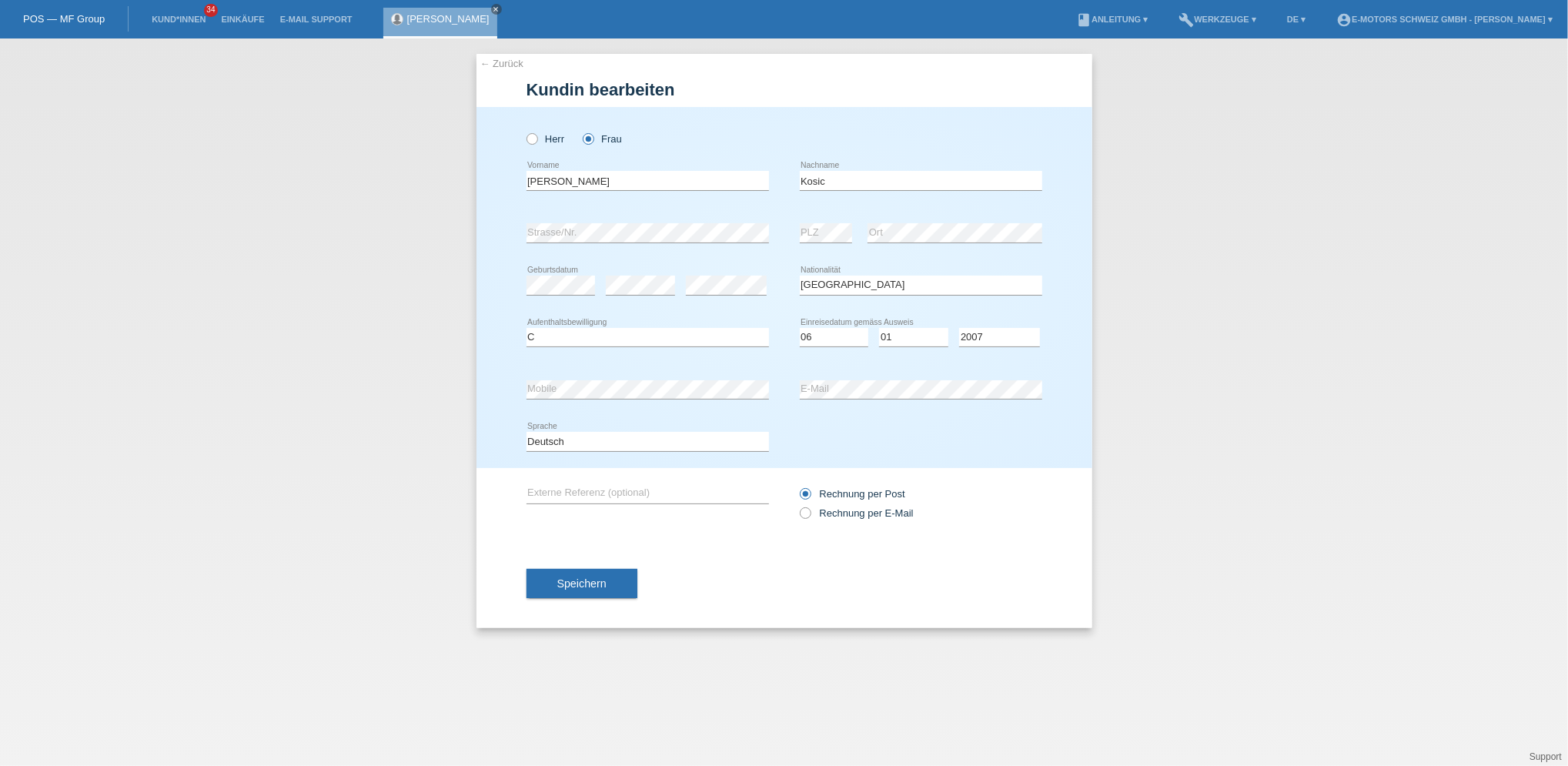
click at [858, 429] on div "Deutsch Français Italiano English error Sprache" at bounding box center [784, 441] width 515 height 52
click at [564, 594] on button "Speichern" at bounding box center [581, 584] width 111 height 29
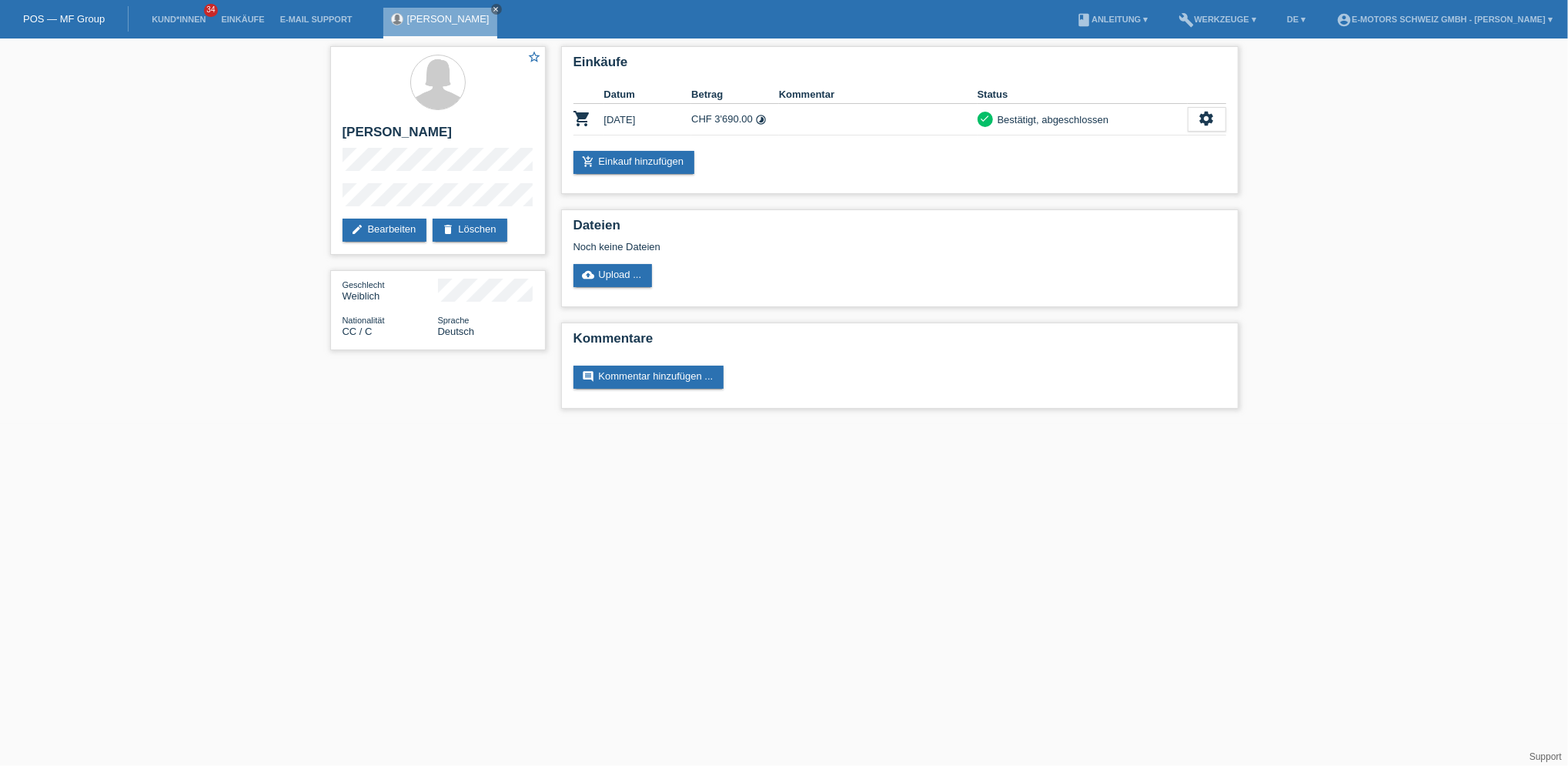
click at [250, 26] on li "Einkäufe" at bounding box center [243, 20] width 59 height 39
click at [250, 16] on link "Einkäufe" at bounding box center [243, 19] width 59 height 9
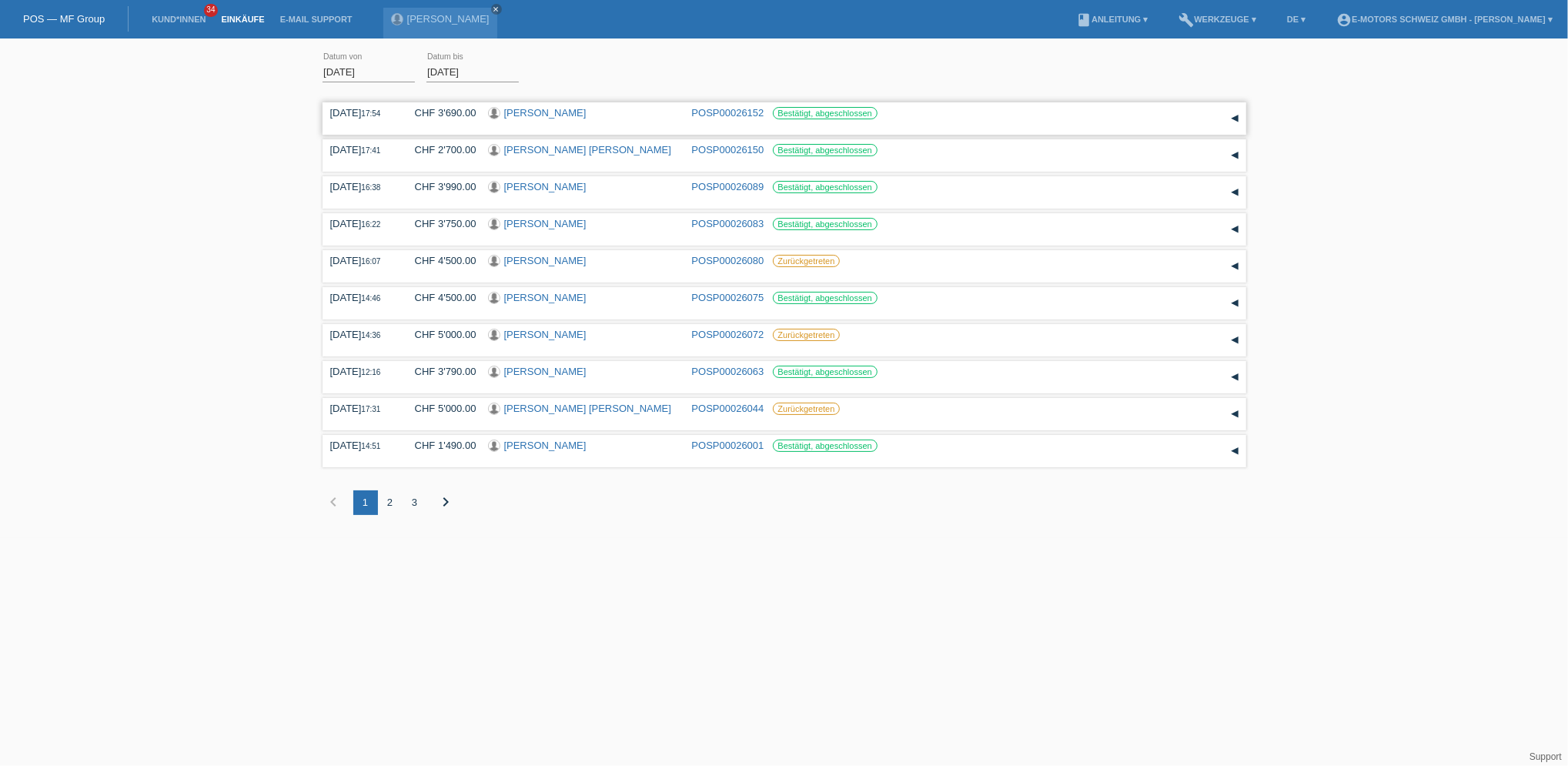
click at [735, 112] on link "POSP00026152" at bounding box center [728, 113] width 73 height 12
